Goal: Task Accomplishment & Management: Manage account settings

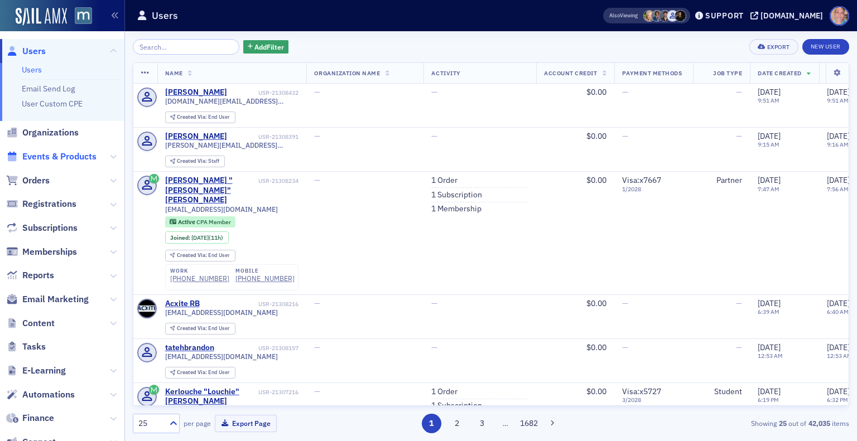
click at [58, 153] on span "Events & Products" at bounding box center [59, 157] width 74 height 12
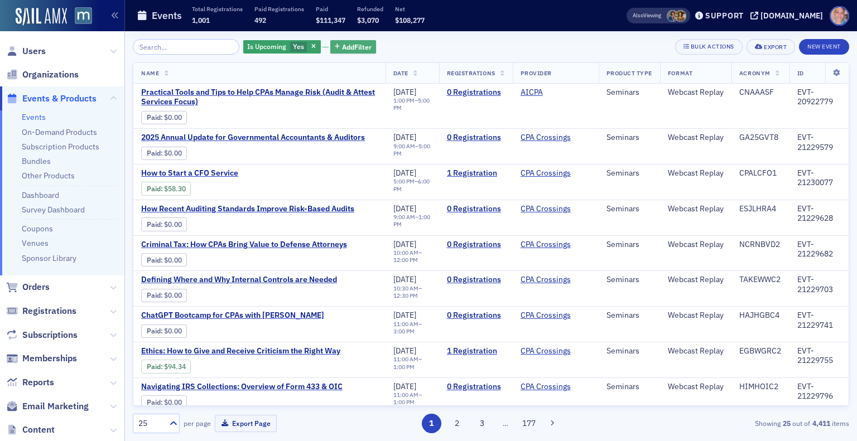
click at [349, 45] on span "Add Filter" at bounding box center [357, 47] width 30 height 10
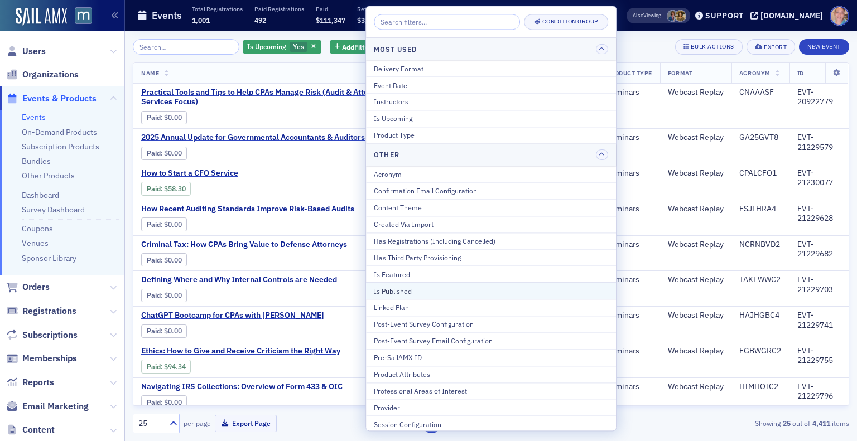
click at [406, 289] on div "Is Published" at bounding box center [491, 291] width 234 height 10
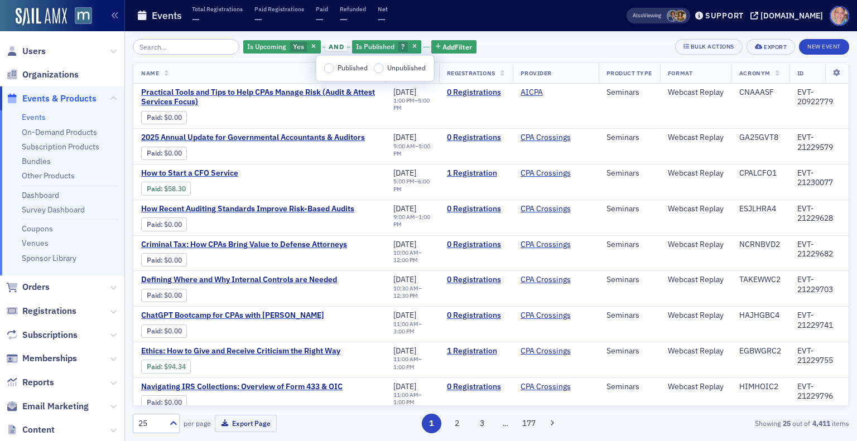
click at [324, 70] on input "Published" at bounding box center [329, 67] width 10 height 9
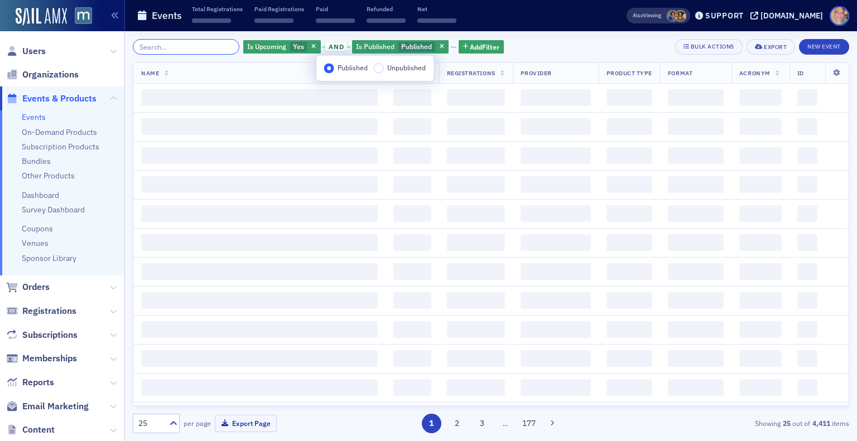
click at [197, 54] on input "search" at bounding box center [186, 47] width 107 height 16
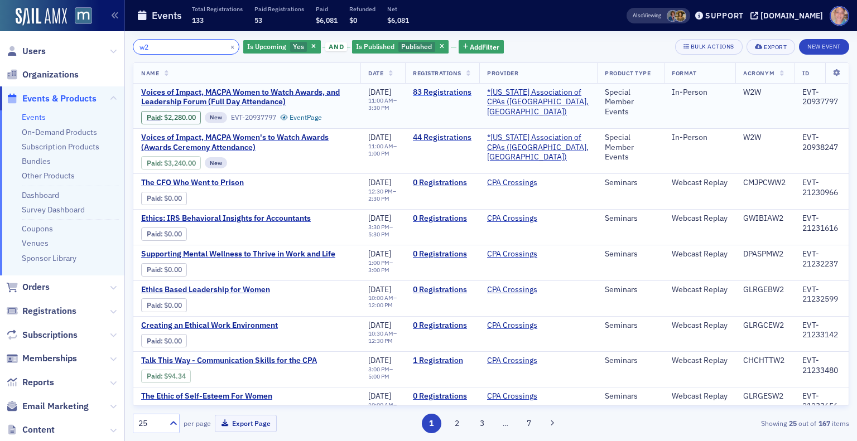
type input "w2"
click at [460, 91] on link "83 Registrations" at bounding box center [442, 93] width 59 height 10
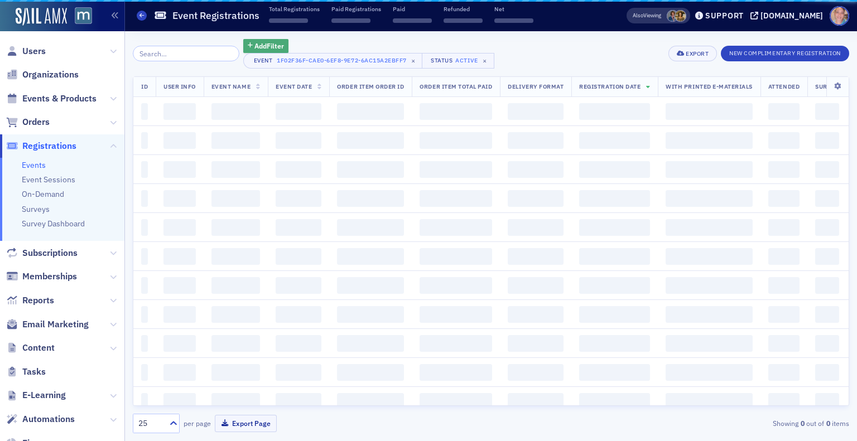
click at [257, 45] on span "Add Filter" at bounding box center [269, 46] width 30 height 10
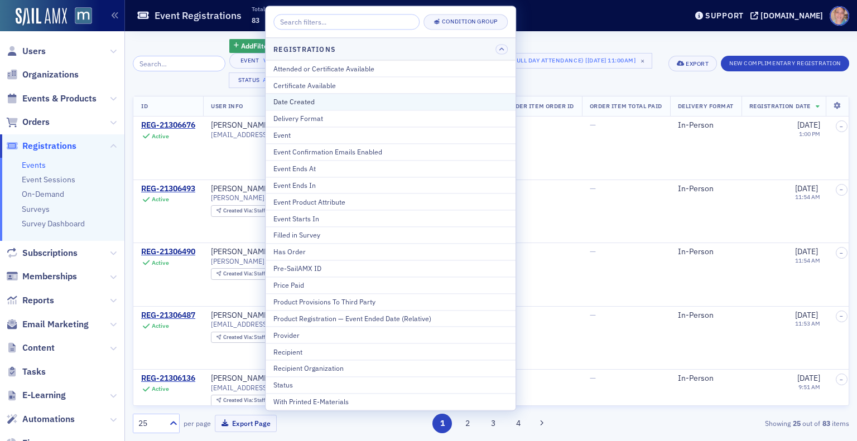
click at [324, 103] on div "Date Created" at bounding box center [390, 102] width 234 height 10
select select "8"
select select "2025"
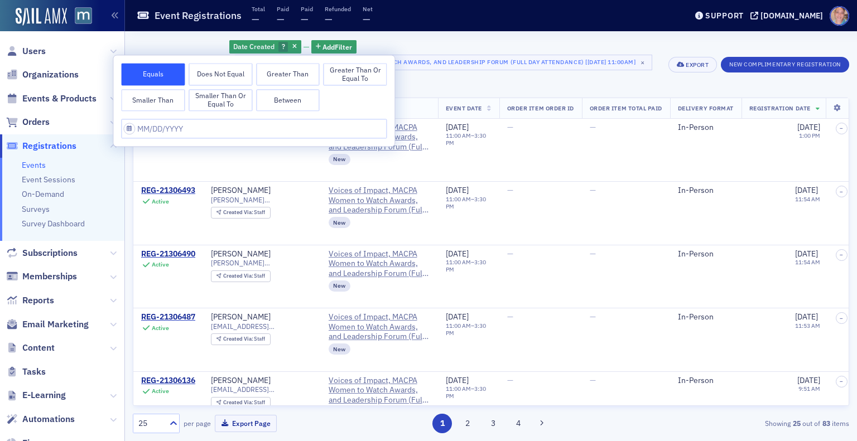
click at [285, 104] on button "Between" at bounding box center [288, 100] width 64 height 22
select select "8"
select select "2025"
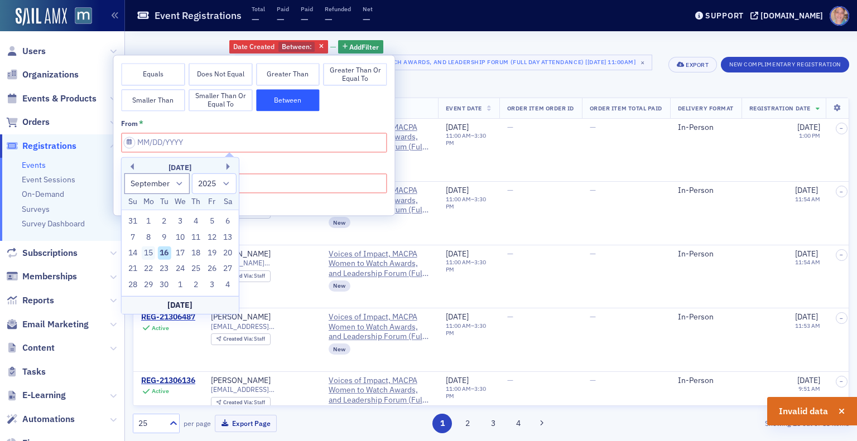
click at [150, 254] on div "15" at bounding box center [148, 253] width 13 height 13
type input "[DATE]"
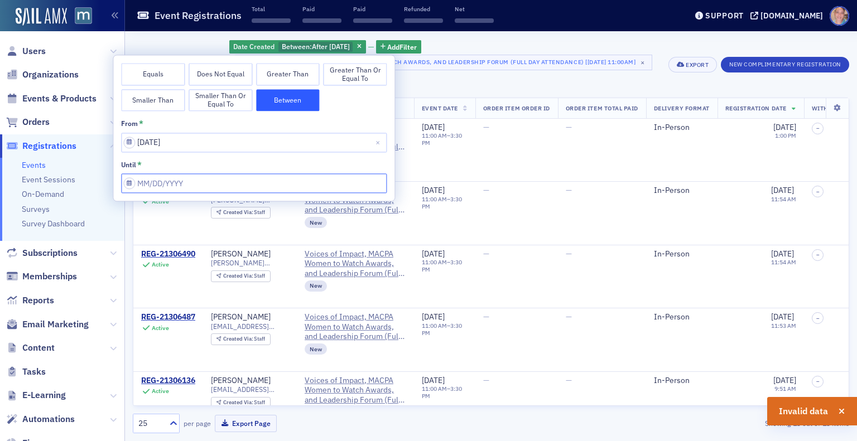
select select "8"
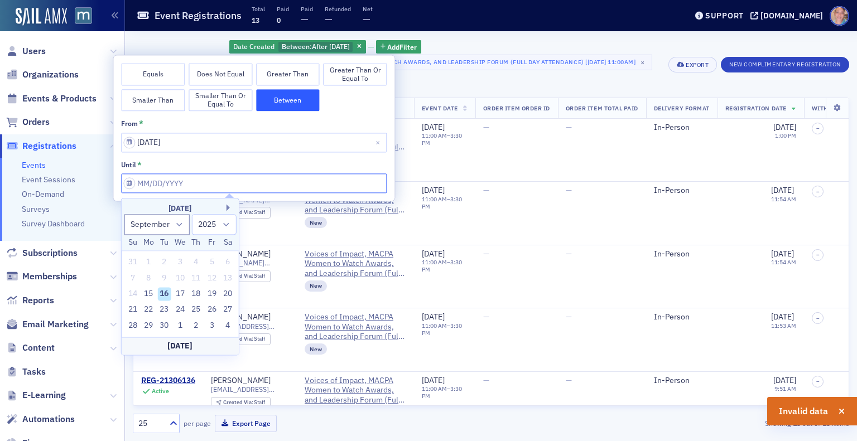
click at [198, 185] on input "from *" at bounding box center [254, 184] width 266 height 20
click at [162, 294] on div "16" at bounding box center [164, 293] width 13 height 13
type input "[DATE]"
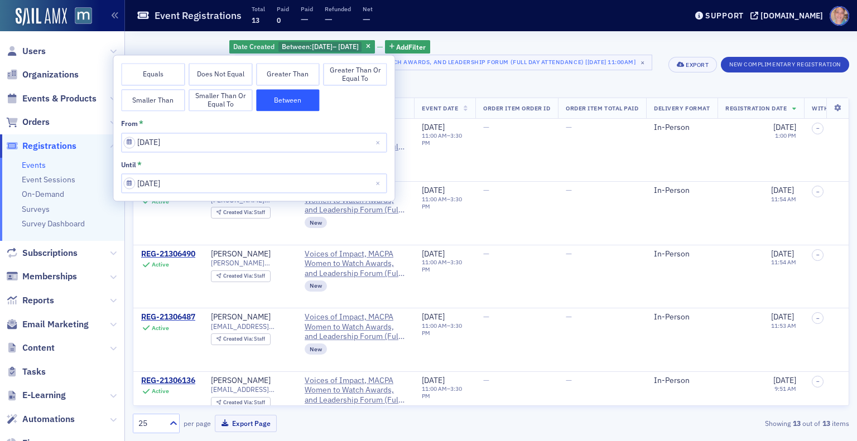
click at [562, 42] on div "Date Created Between : [DATE] – [DATE] Add Filter" at bounding box center [444, 47] width 431 height 16
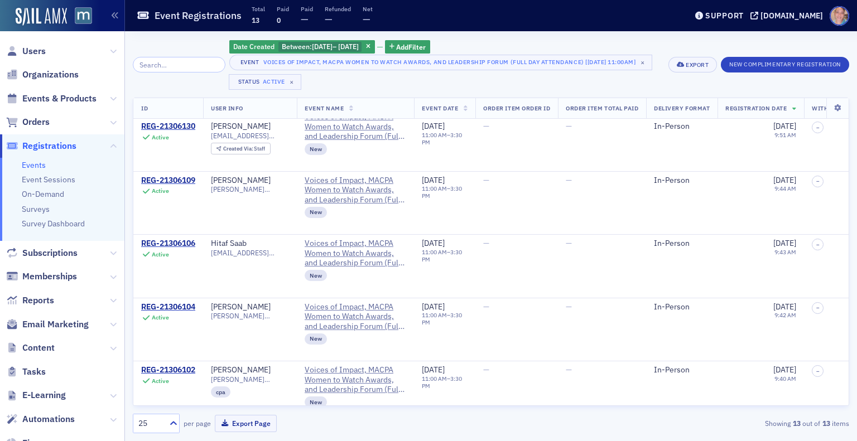
scroll to position [542, 0]
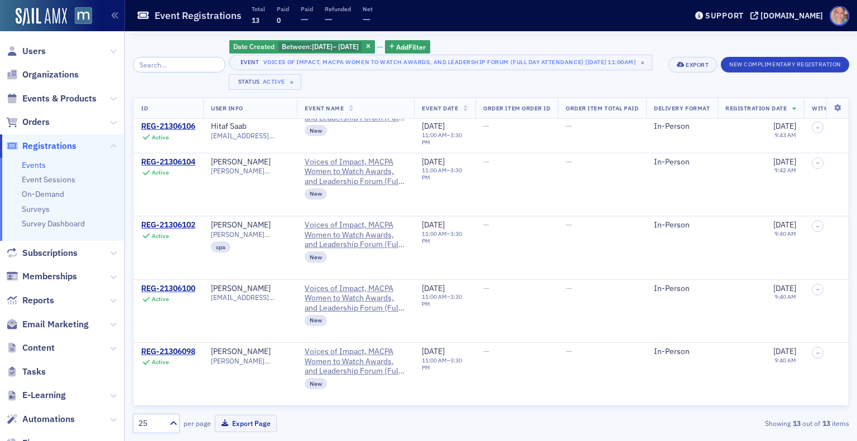
click at [779, 110] on span "Registration Date" at bounding box center [755, 108] width 61 height 8
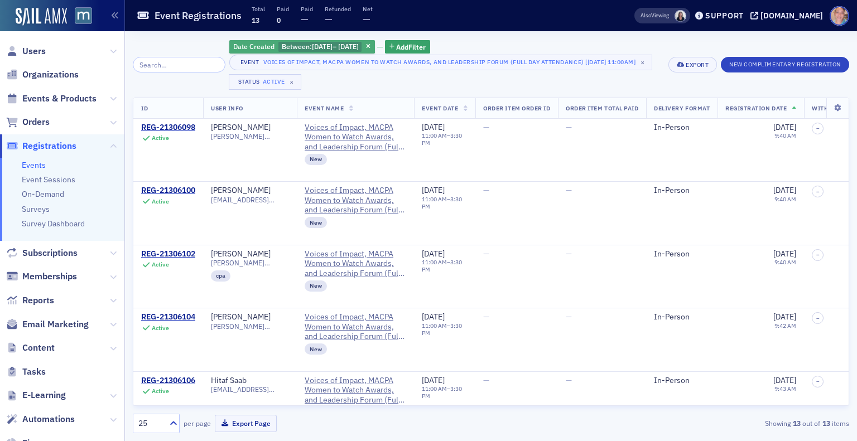
click at [319, 42] on span "[DATE]" at bounding box center [322, 46] width 21 height 9
select select "8"
select select "2025"
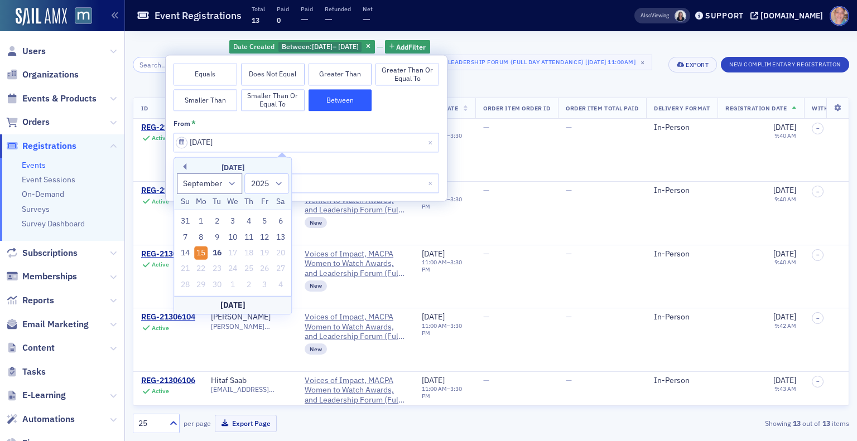
click at [212, 142] on input "[DATE]" at bounding box center [307, 143] width 266 height 20
click at [253, 237] on div "11" at bounding box center [248, 236] width 13 height 13
type input "[DATE]"
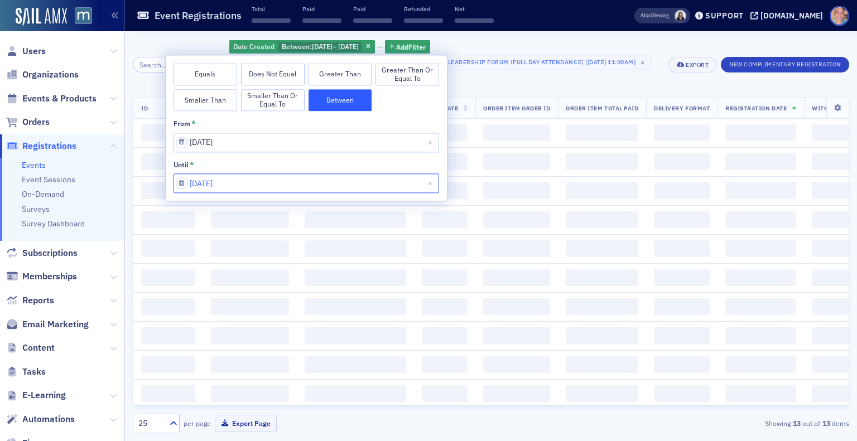
select select "8"
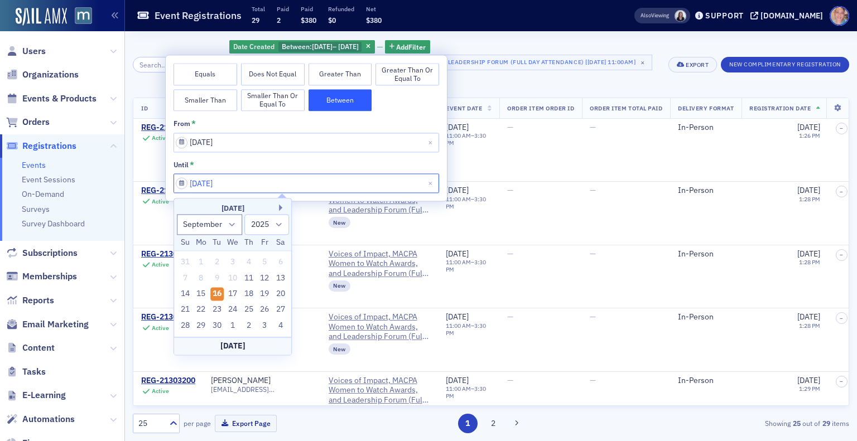
click at [264, 182] on input "[DATE]" at bounding box center [307, 184] width 266 height 20
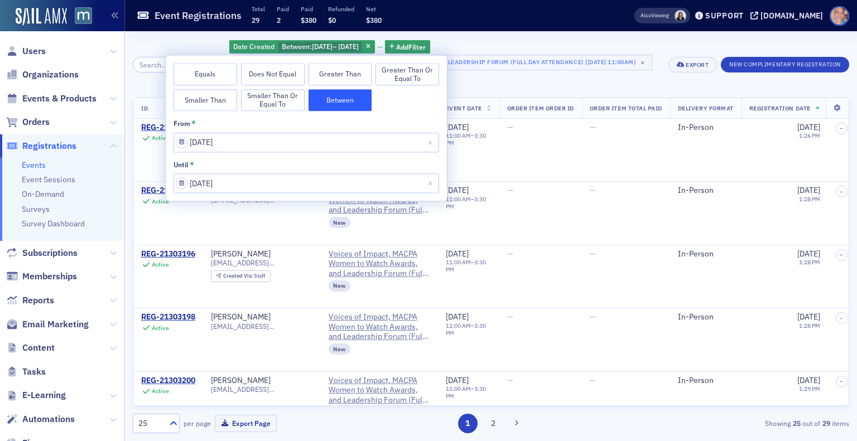
click at [556, 40] on div "Date Created Between : [DATE] – [DATE] Add Filter" at bounding box center [444, 47] width 431 height 16
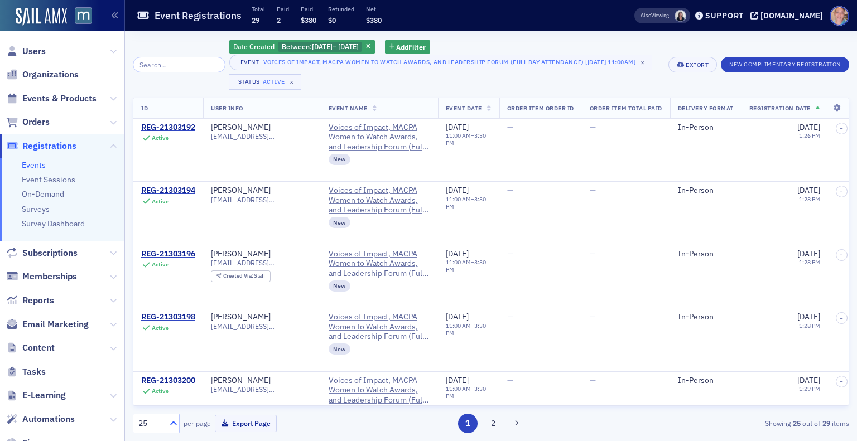
click at [172, 421] on icon at bounding box center [173, 423] width 11 height 11
click at [154, 355] on div "100" at bounding box center [156, 355] width 32 height 12
click at [33, 52] on span "Users" at bounding box center [33, 51] width 23 height 12
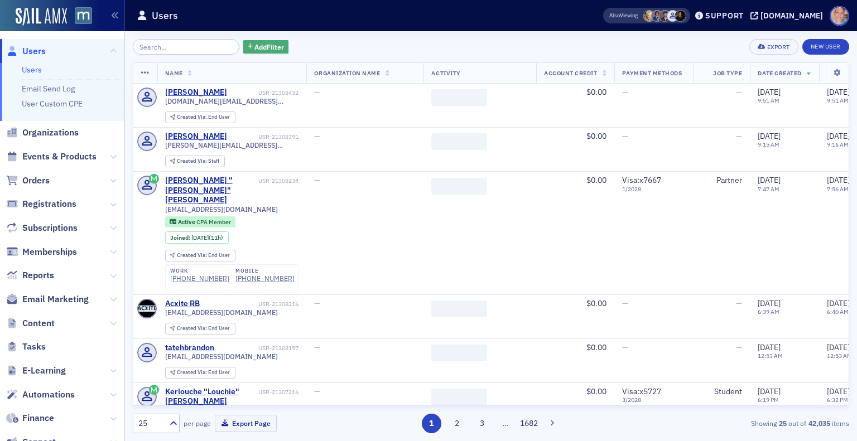
click at [254, 47] on span "Add Filter" at bounding box center [269, 47] width 30 height 10
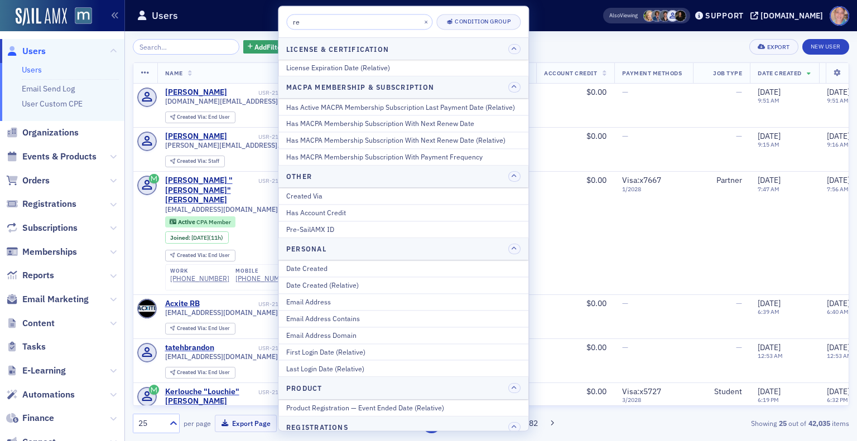
scroll to position [410, 0]
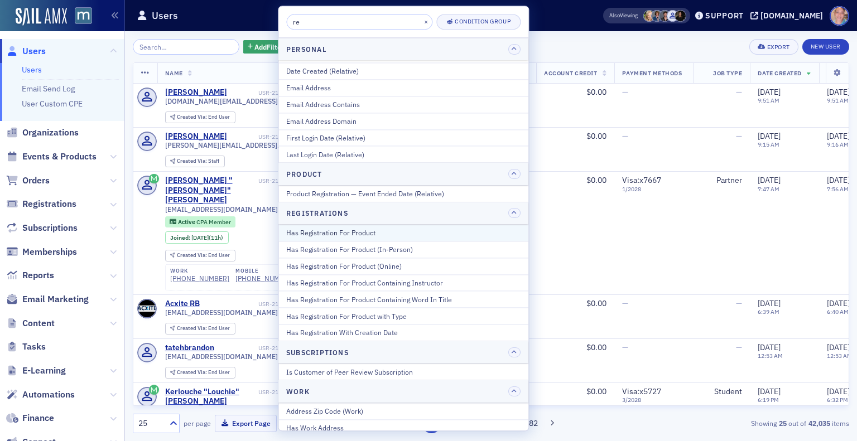
type input "re"
click at [370, 230] on div "Has Registration For Product" at bounding box center [403, 233] width 234 height 10
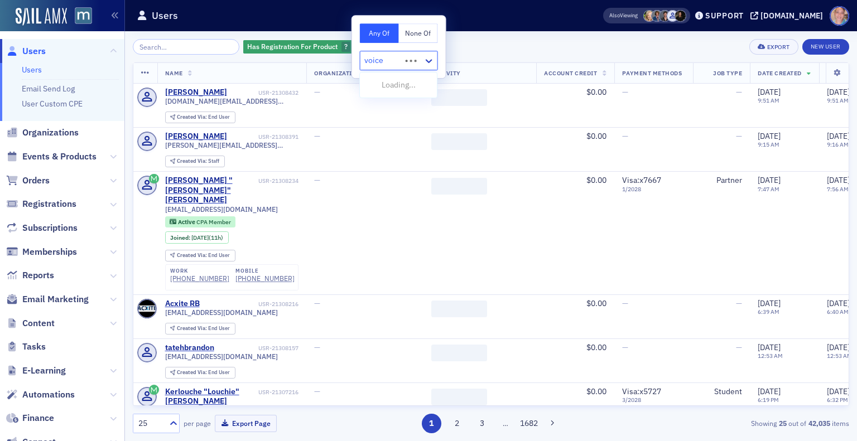
type input "voices"
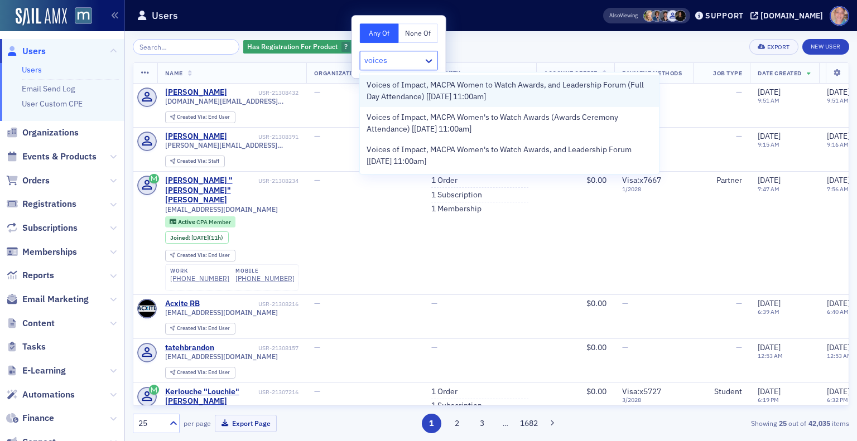
click at [442, 89] on span "Voices of Impact, MACPA Women to Watch Awards, and Leadership Forum (Full Day A…" at bounding box center [510, 90] width 286 height 23
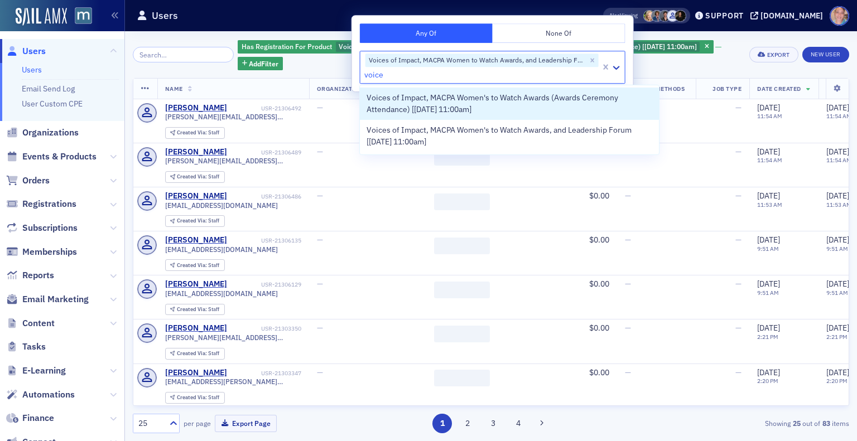
type input "voices"
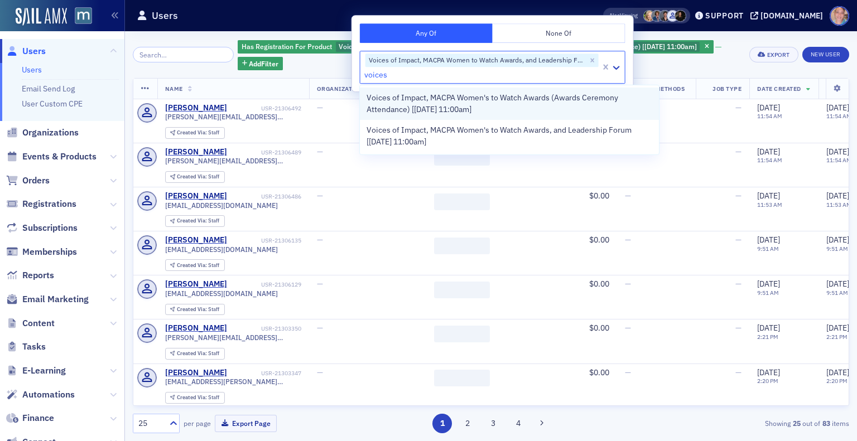
click at [441, 100] on span "Voices of Impact, MACPA Women's to Watch Awards (Awards Ceremony Attendance) [[…" at bounding box center [510, 103] width 286 height 23
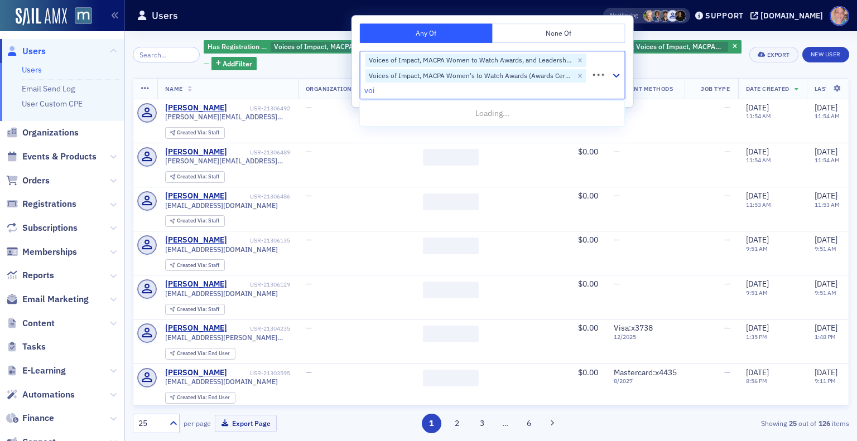
type input "voic"
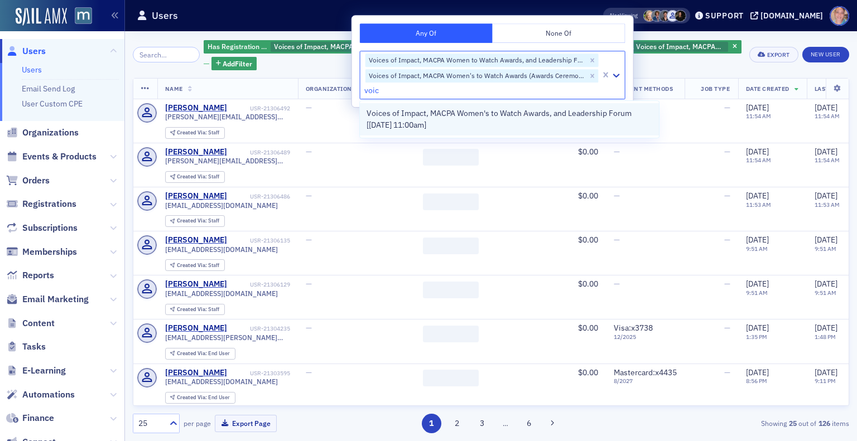
click at [437, 116] on span "Voices of Impact, MACPA Women's to Watch Awards, and Leadership Forum [[DATE] 1…" at bounding box center [510, 119] width 286 height 23
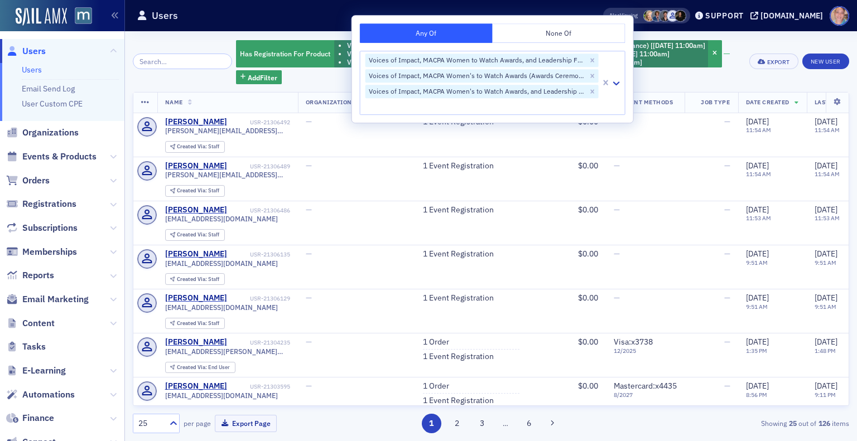
click at [684, 76] on div "Has Registration For Product Voices of Impact, MACPA Women to Watch Awards, and…" at bounding box center [488, 61] width 505 height 45
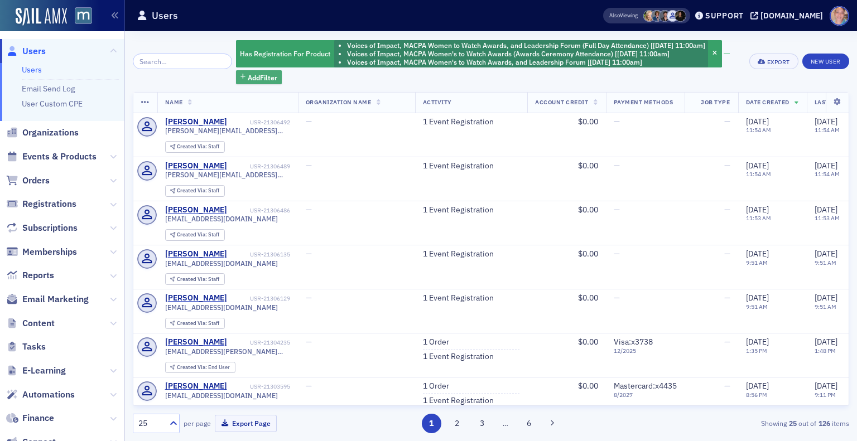
click at [266, 80] on span "Add Filter" at bounding box center [263, 78] width 30 height 10
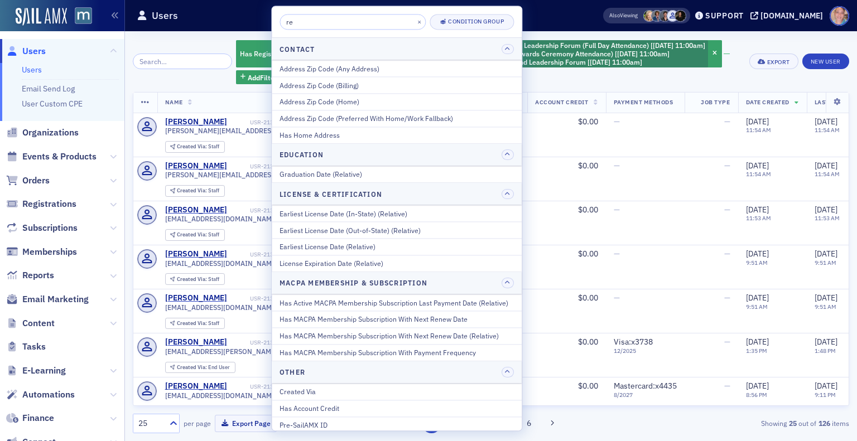
click at [309, 32] on div "re × Condition Group" at bounding box center [397, 22] width 250 height 32
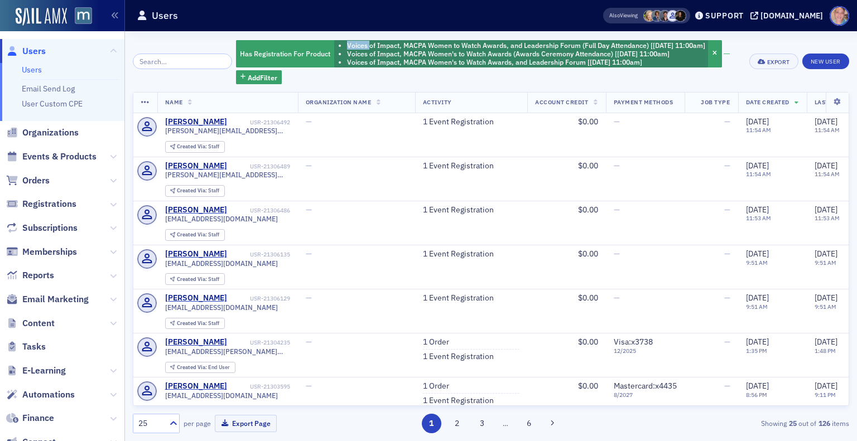
click at [309, 32] on div "Has Registration For Product Voices of Impact, MACPA Women to Watch Awards, and…" at bounding box center [491, 236] width 716 height 410
click at [252, 78] on span "Add Filter" at bounding box center [263, 78] width 30 height 10
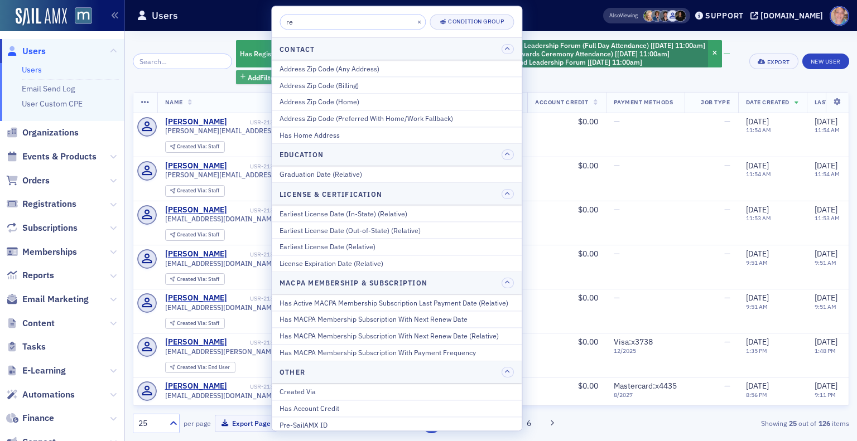
type input "r"
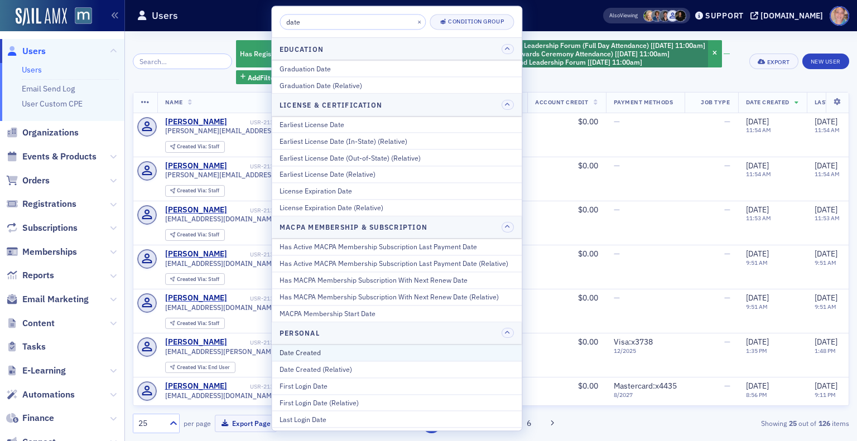
type input "date"
click at [320, 351] on div "Date Created" at bounding box center [397, 353] width 234 height 10
select select "8"
select select "2025"
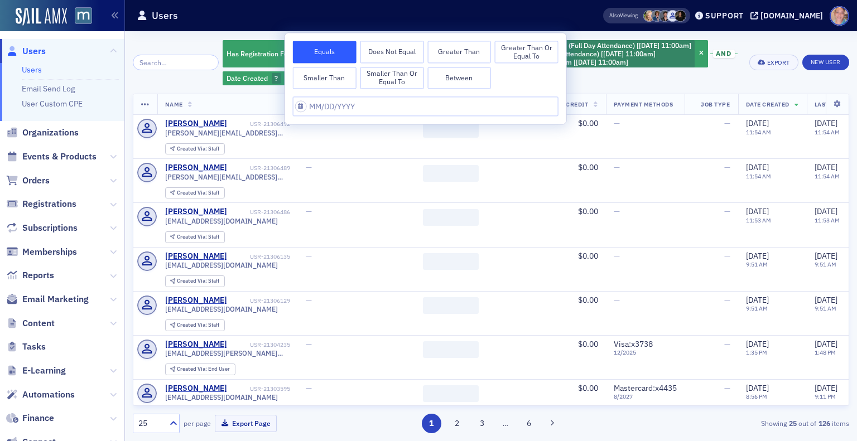
click at [454, 82] on button "Between" at bounding box center [459, 78] width 64 height 22
select select "8"
select select "2025"
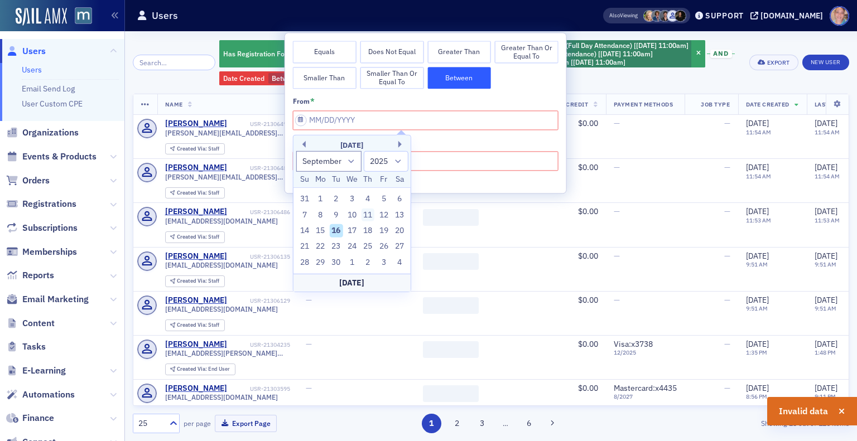
click at [370, 212] on div "11" at bounding box center [367, 214] width 13 height 13
type input "[DATE]"
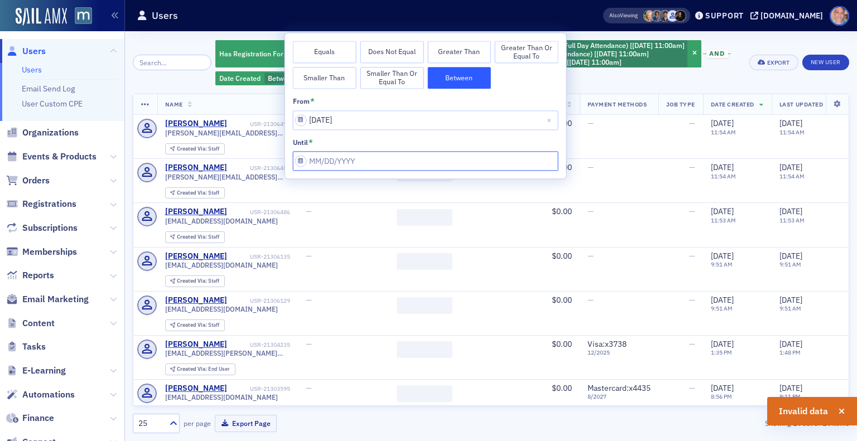
select select "8"
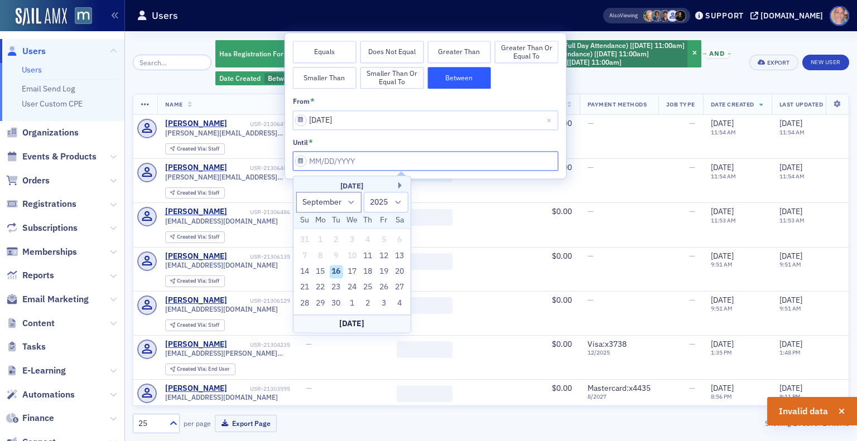
click at [357, 154] on input "from *" at bounding box center [426, 162] width 266 height 20
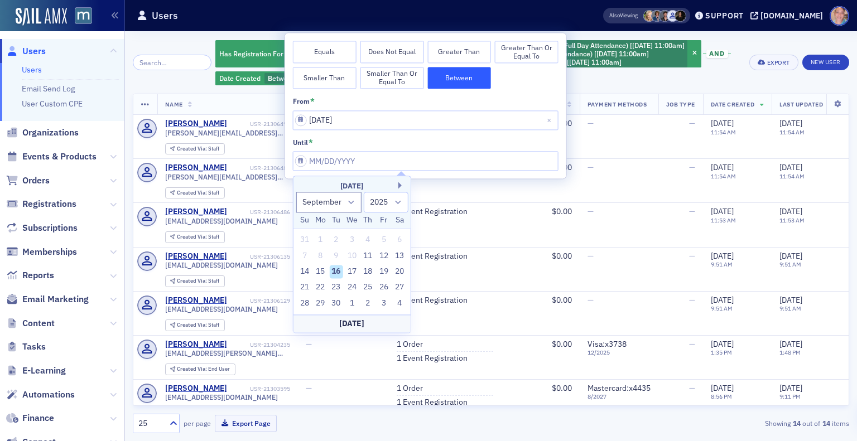
click at [336, 273] on div "16" at bounding box center [336, 271] width 13 height 13
type input "[DATE]"
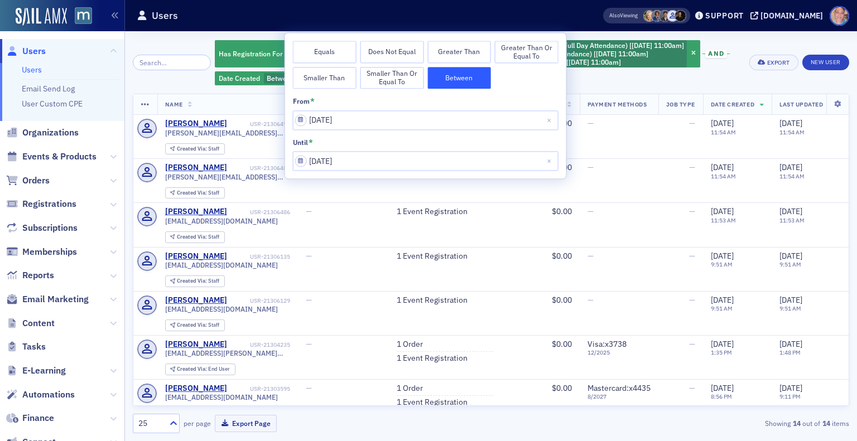
click at [724, 74] on div "Has Registration For Product Voices of Impact, MACPA Women to Watch Awards, and…" at bounding box center [478, 62] width 527 height 47
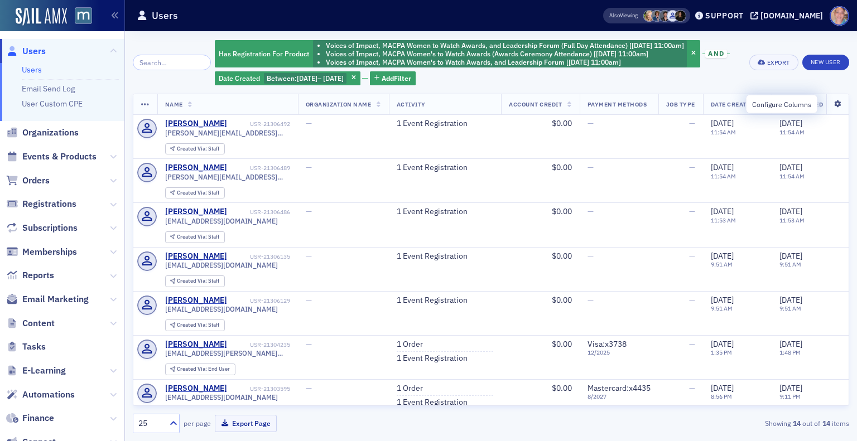
click at [831, 104] on icon at bounding box center [837, 104] width 23 height 7
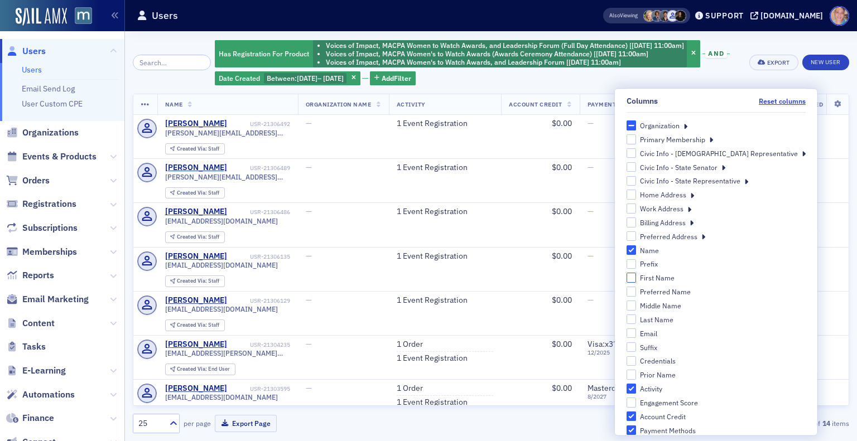
click at [636, 281] on input "First Name" at bounding box center [631, 278] width 10 height 10
checkbox input "true"
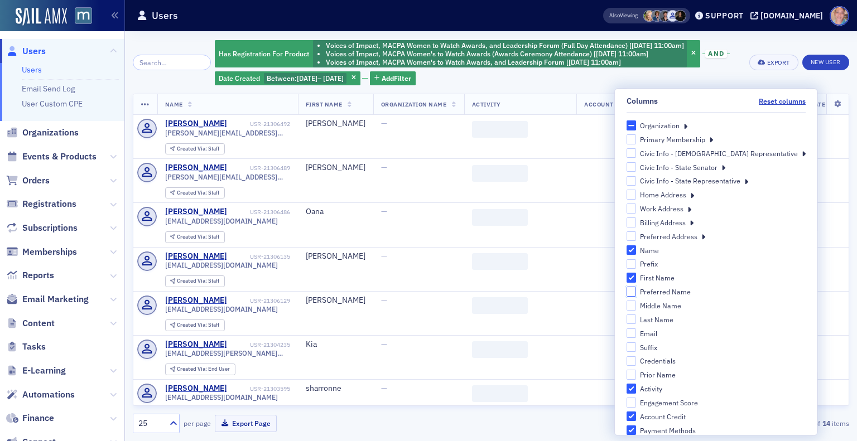
click at [636, 292] on input "Preferred Name" at bounding box center [631, 292] width 10 height 10
checkbox input "true"
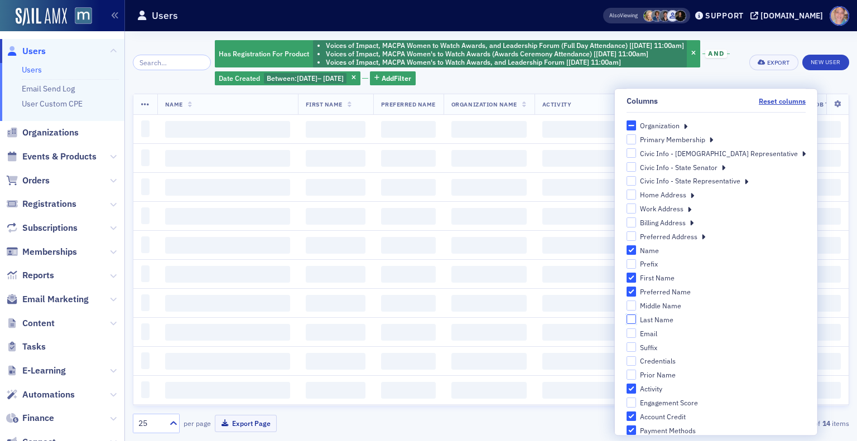
click at [636, 321] on input "Last Name" at bounding box center [631, 320] width 10 height 10
checkbox input "true"
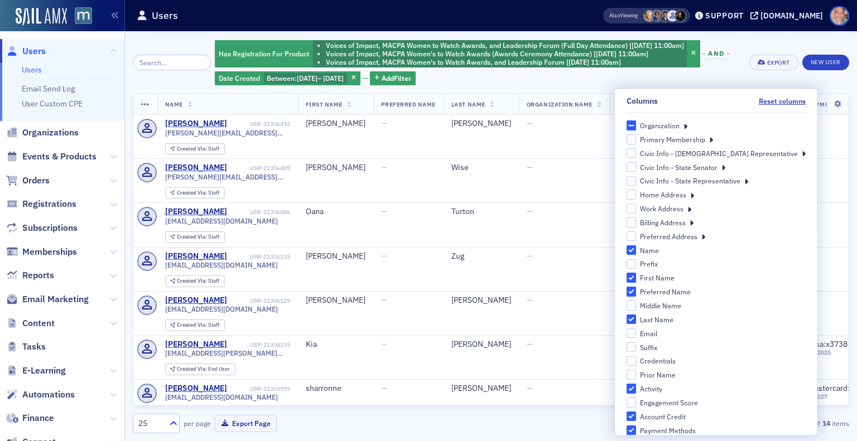
click at [687, 127] on icon at bounding box center [685, 126] width 4 height 10
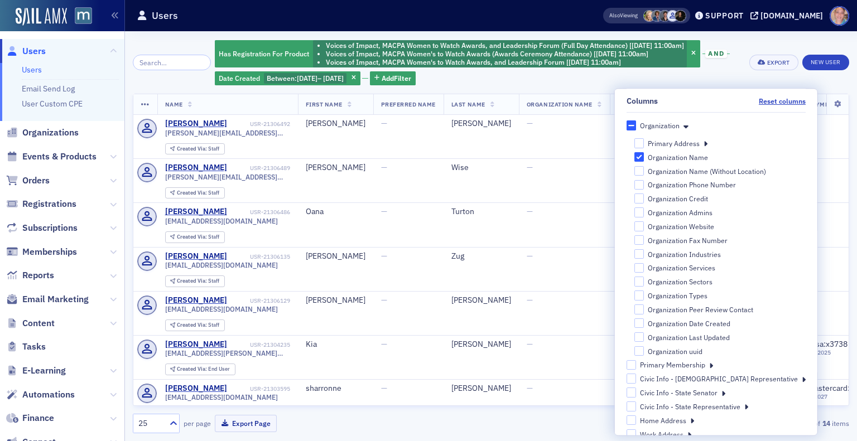
click at [739, 72] on div "Has Registration For Product Voices of Impact, MACPA Women to Watch Awards, and…" at bounding box center [478, 62] width 527 height 47
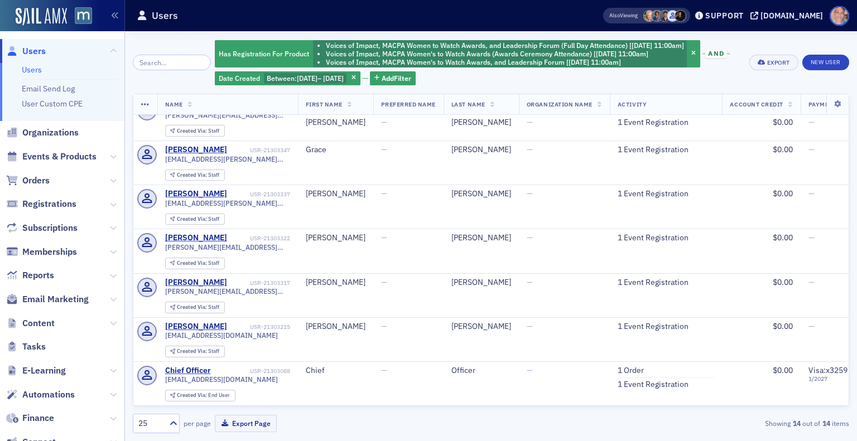
scroll to position [330, 0]
click at [767, 63] on div "Export" at bounding box center [778, 63] width 23 height 6
click at [741, 99] on button "Export All ( 14 Users )" at bounding box center [738, 100] width 117 height 18
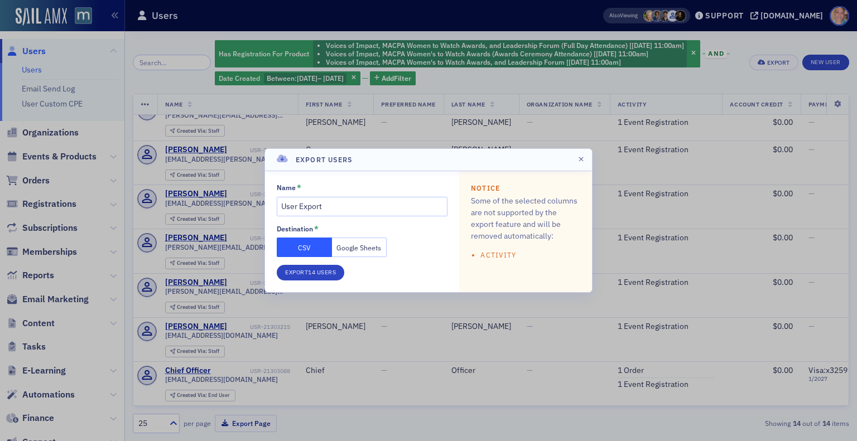
click at [354, 246] on button "Google Sheets" at bounding box center [359, 248] width 55 height 20
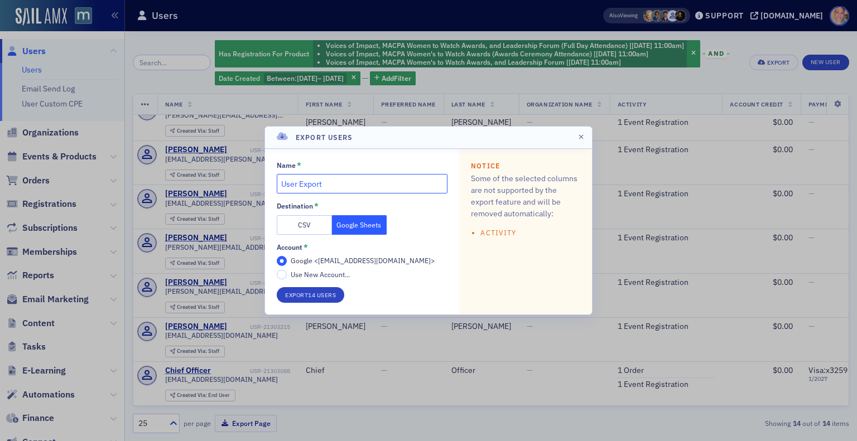
click at [315, 185] on input "User Export" at bounding box center [362, 184] width 171 height 20
type input "W2W last min regs"
click at [301, 296] on button "Export 14 Users" at bounding box center [311, 295] width 68 height 16
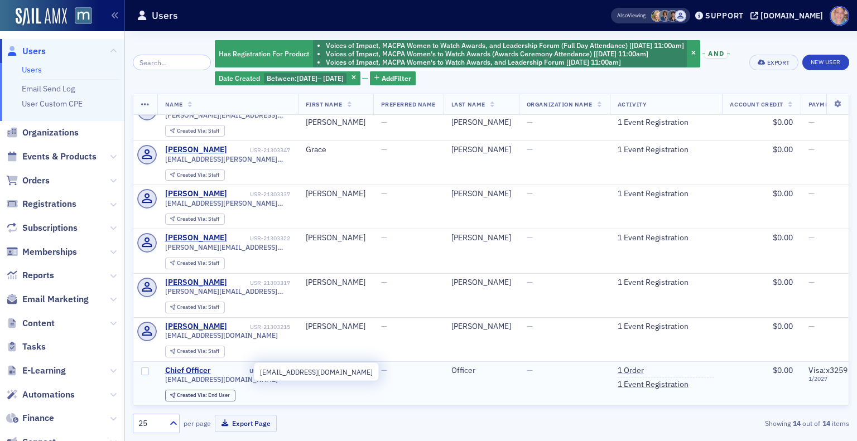
click at [191, 375] on span "[EMAIL_ADDRESS][DOMAIN_NAME]" at bounding box center [221, 379] width 113 height 8
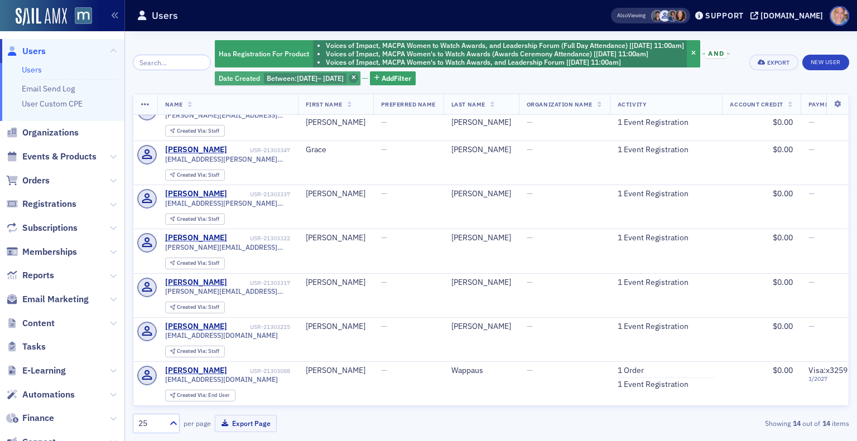
click at [356, 80] on icon "button" at bounding box center [353, 78] width 4 height 6
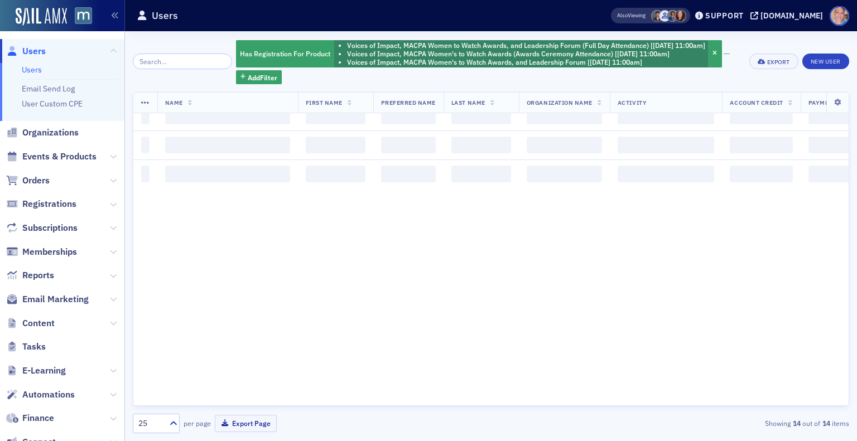
scroll to position [330, 0]
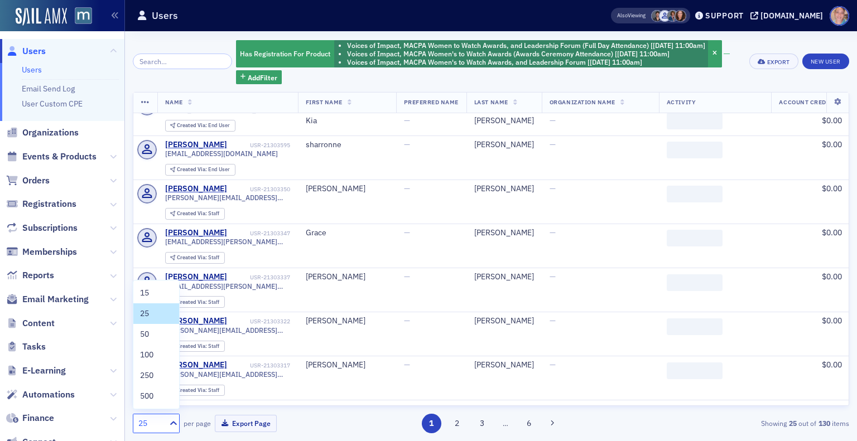
click at [169, 430] on div at bounding box center [172, 424] width 14 height 18
click at [153, 372] on span "250" at bounding box center [146, 376] width 13 height 12
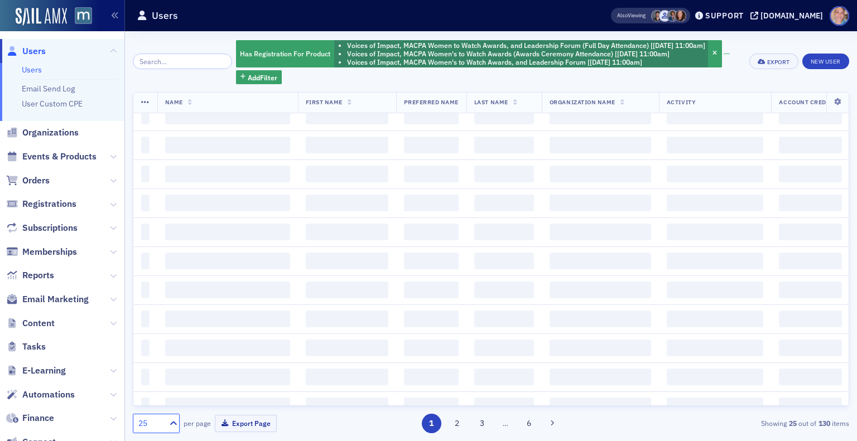
scroll to position [0, 0]
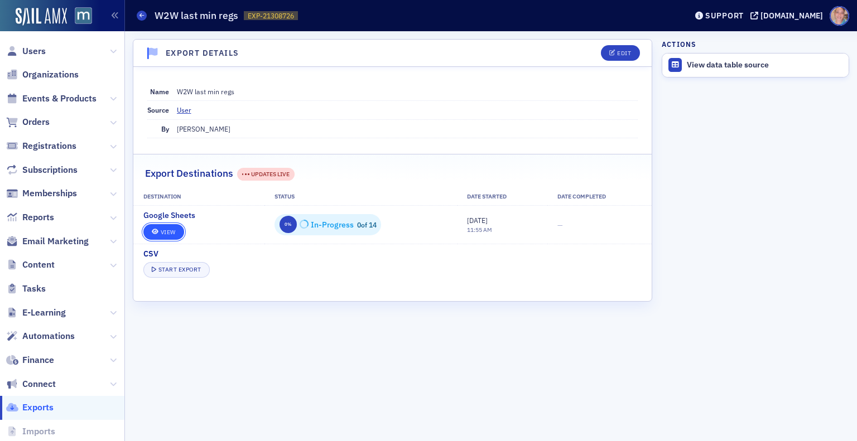
click at [171, 232] on link "View" at bounding box center [163, 232] width 41 height 16
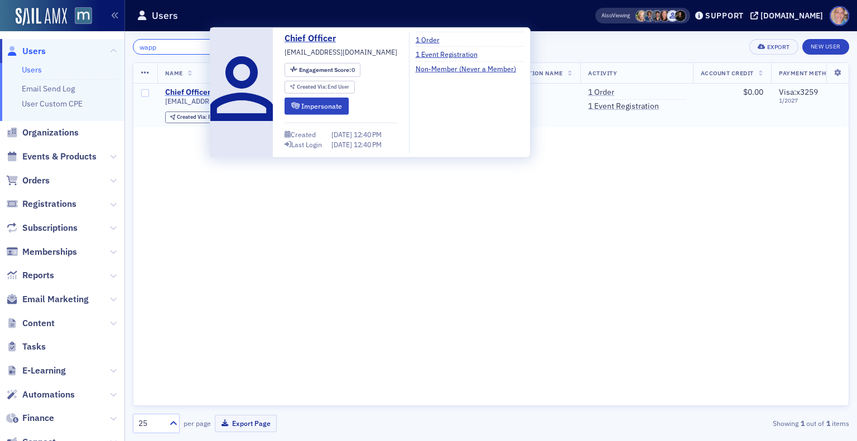
type input "wapp"
click at [182, 92] on div "Chief Officer" at bounding box center [188, 93] width 46 height 10
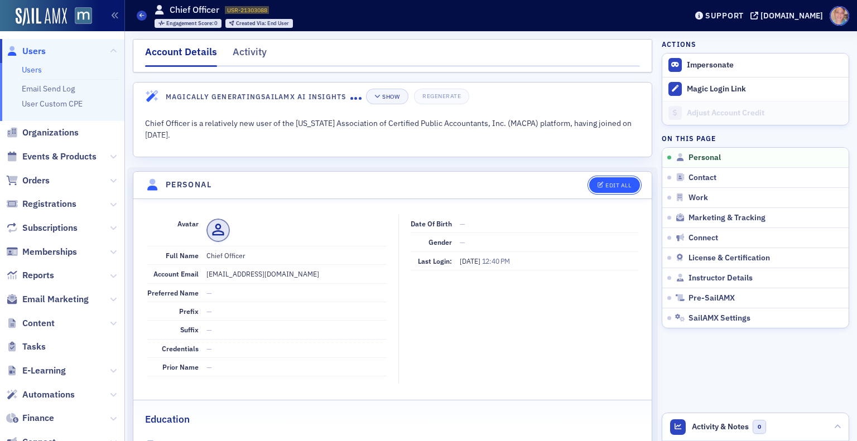
click at [606, 188] on button "Edit All" at bounding box center [614, 185] width 50 height 16
select select "US"
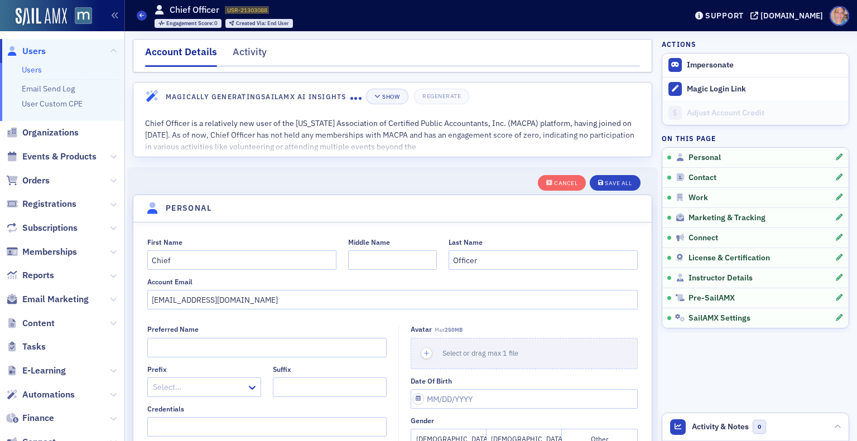
scroll to position [129, 0]
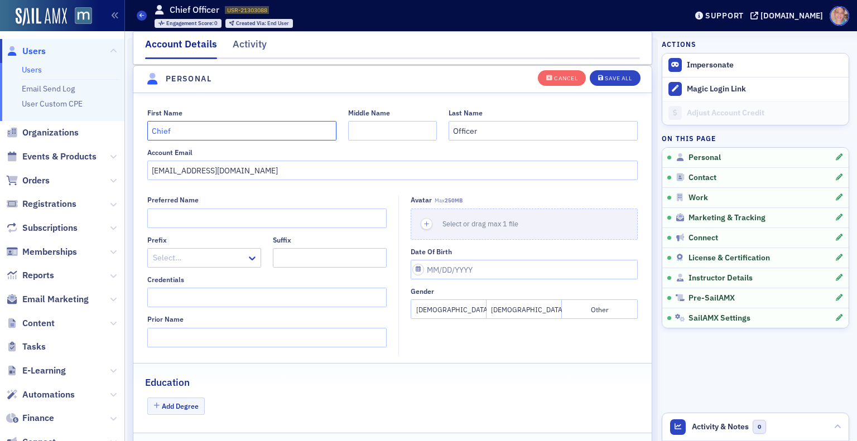
click at [165, 131] on input "Chief" at bounding box center [241, 131] width 189 height 20
type input "[PERSON_NAME]"
click at [464, 133] on input "Wappaus" at bounding box center [543, 131] width 189 height 20
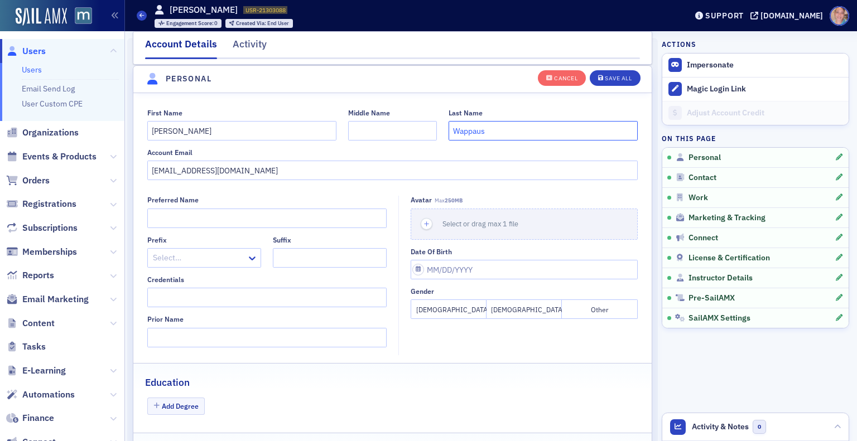
click at [464, 133] on input "Wappaus" at bounding box center [543, 131] width 189 height 20
type input "Wappaus"
click at [610, 73] on button "Save All" at bounding box center [615, 78] width 50 height 16
